Goal: Information Seeking & Learning: Check status

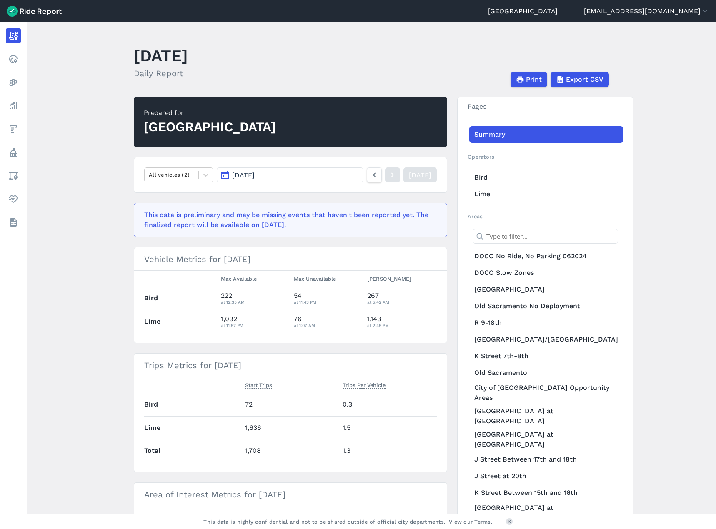
click at [487, 134] on link "Summary" at bounding box center [546, 134] width 154 height 17
click at [485, 177] on link "Bird" at bounding box center [546, 177] width 154 height 17
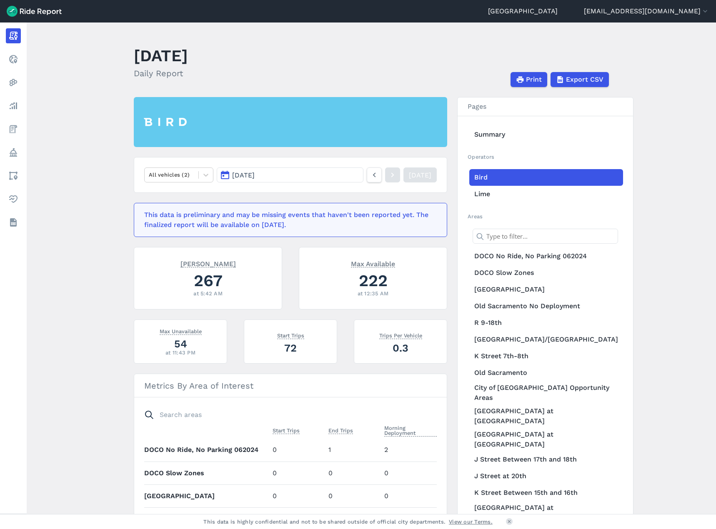
click at [335, 175] on button "[DATE]" at bounding box center [290, 175] width 147 height 15
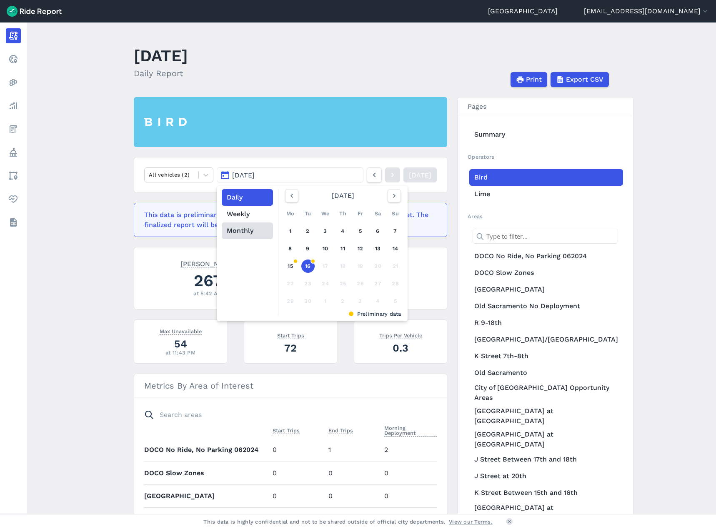
click at [242, 235] on button "Monthly" at bounding box center [247, 231] width 51 height 17
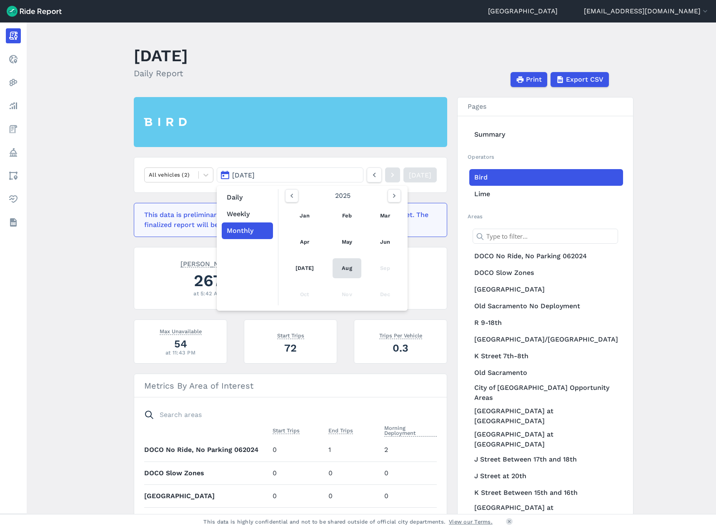
click at [341, 267] on link "Aug" at bounding box center [347, 268] width 29 height 20
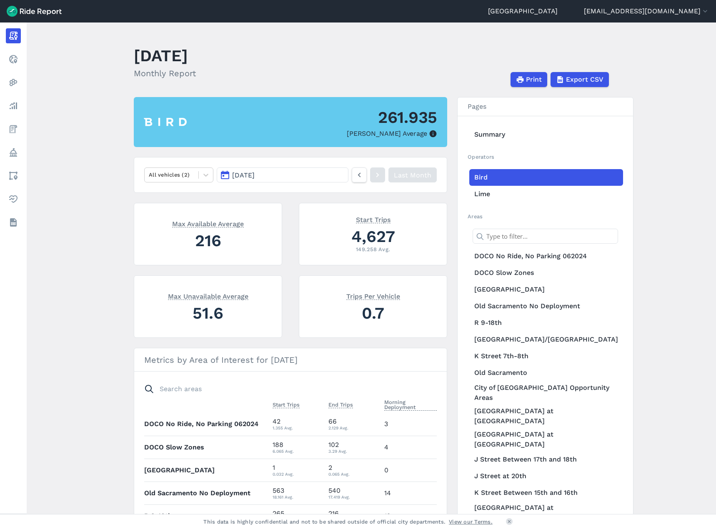
click at [661, 233] on main "[DATE] Monthly Report Print Export CSV 261.935 Max Parked Average All vehicles …" at bounding box center [372, 269] width 690 height 492
click at [205, 173] on icon at bounding box center [206, 175] width 8 height 8
click at [207, 175] on icon at bounding box center [205, 175] width 5 height 3
click at [47, 14] on img at bounding box center [34, 11] width 55 height 11
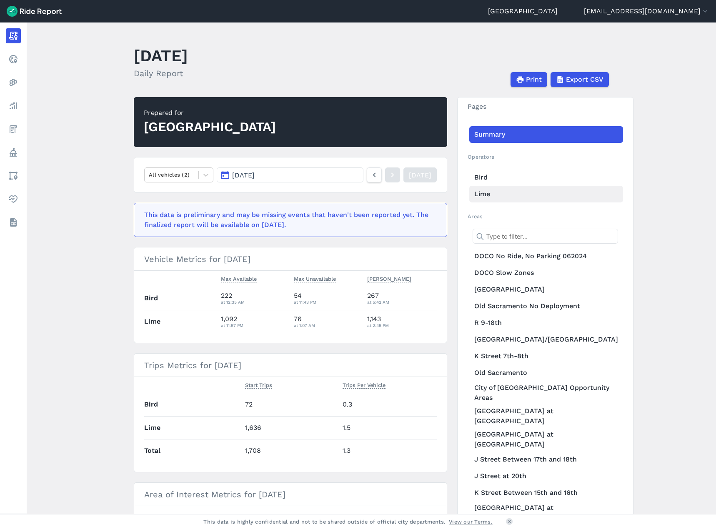
click at [487, 194] on link "Lime" at bounding box center [546, 194] width 154 height 17
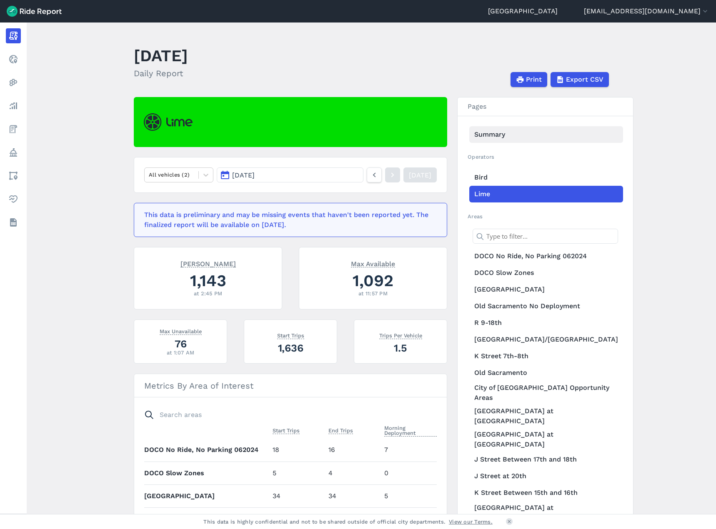
click at [496, 131] on link "Summary" at bounding box center [546, 134] width 154 height 17
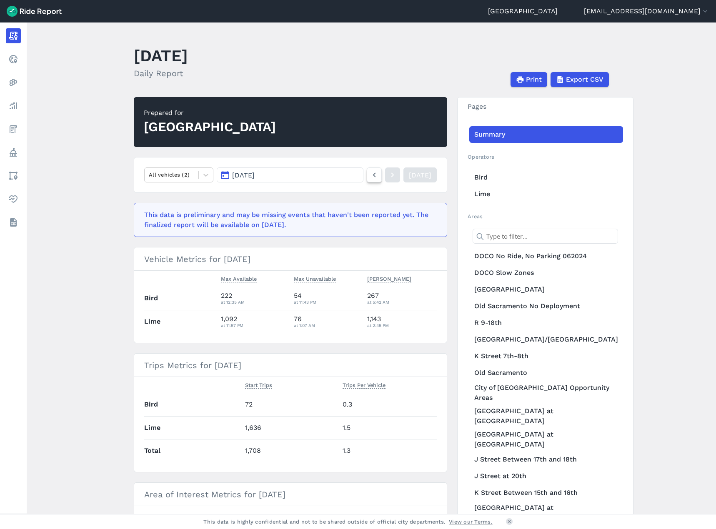
click at [370, 178] on icon at bounding box center [374, 175] width 9 height 10
click at [314, 174] on button "[DATE]" at bounding box center [290, 175] width 147 height 15
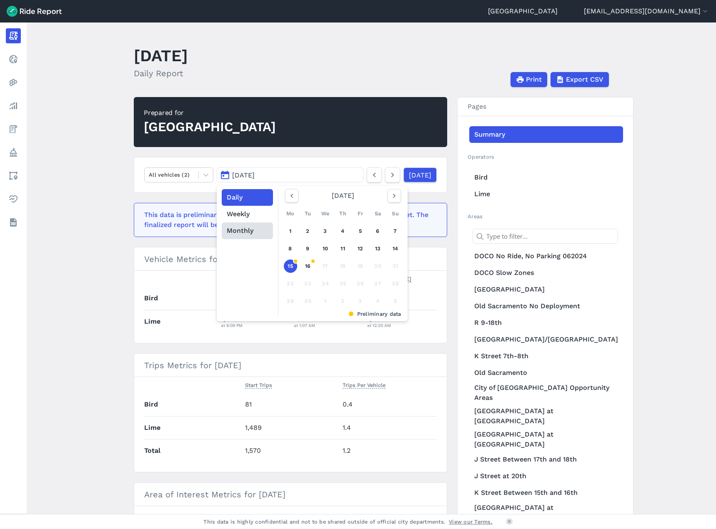
click at [239, 228] on button "Monthly" at bounding box center [247, 231] width 51 height 17
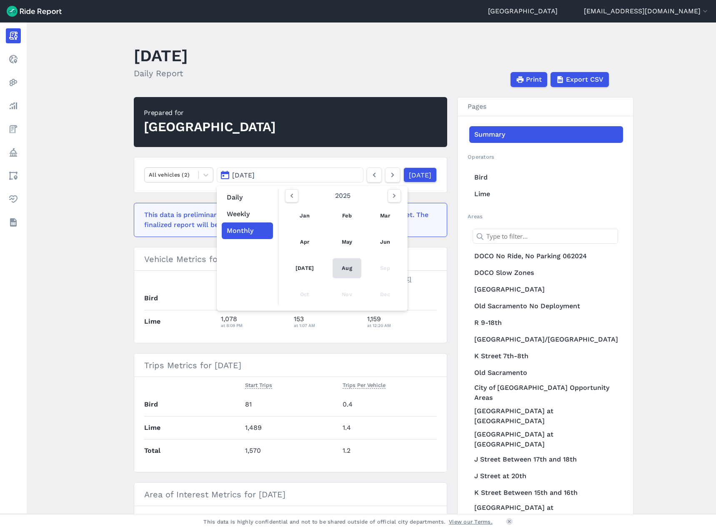
click at [341, 271] on link "Aug" at bounding box center [347, 268] width 29 height 20
